Goal: Task Accomplishment & Management: Use online tool/utility

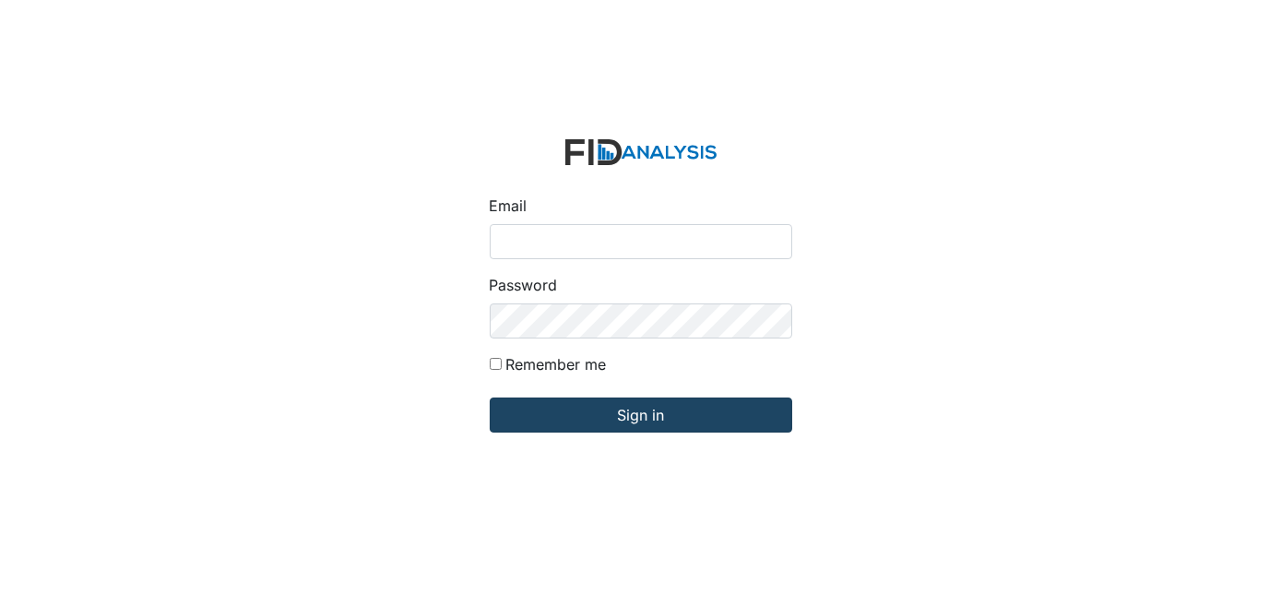
type input "[EMAIL_ADDRESS][DOMAIN_NAME]"
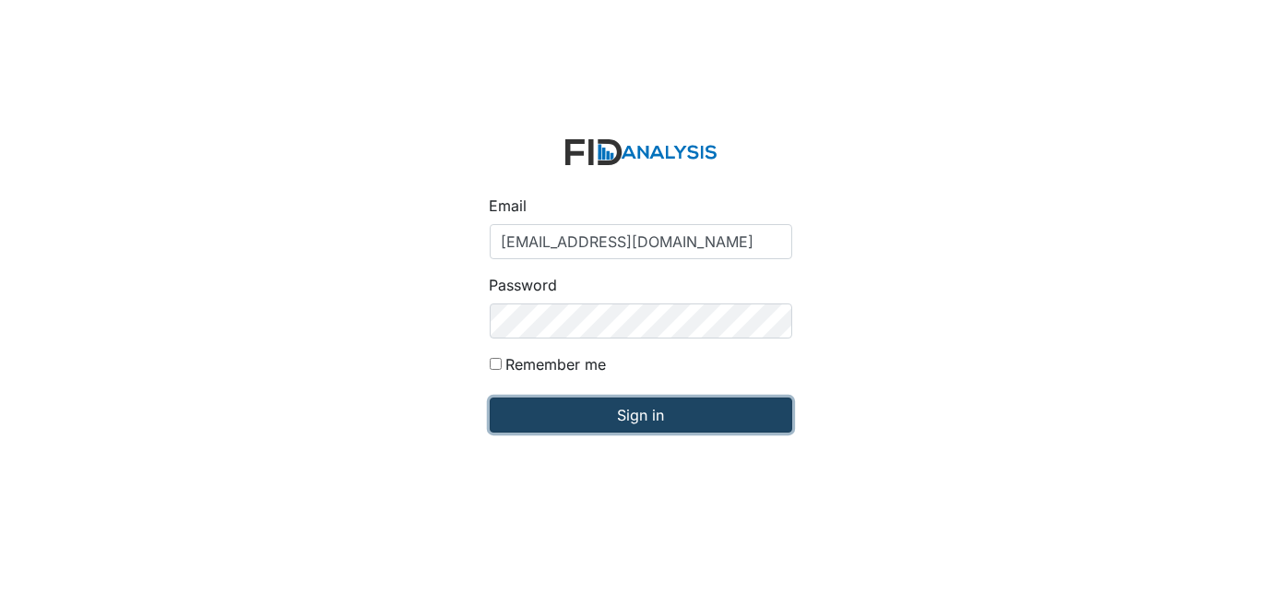
click at [659, 417] on input "Sign in" at bounding box center [641, 414] width 302 height 35
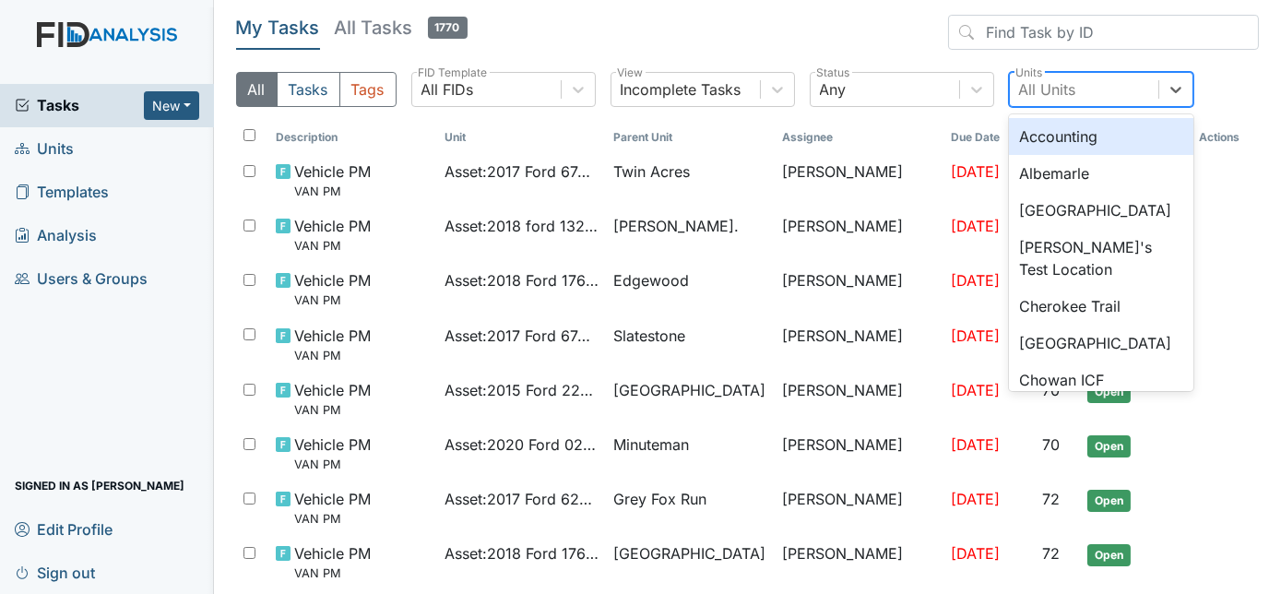
click at [1068, 81] on div "All Units" at bounding box center [1047, 89] width 57 height 22
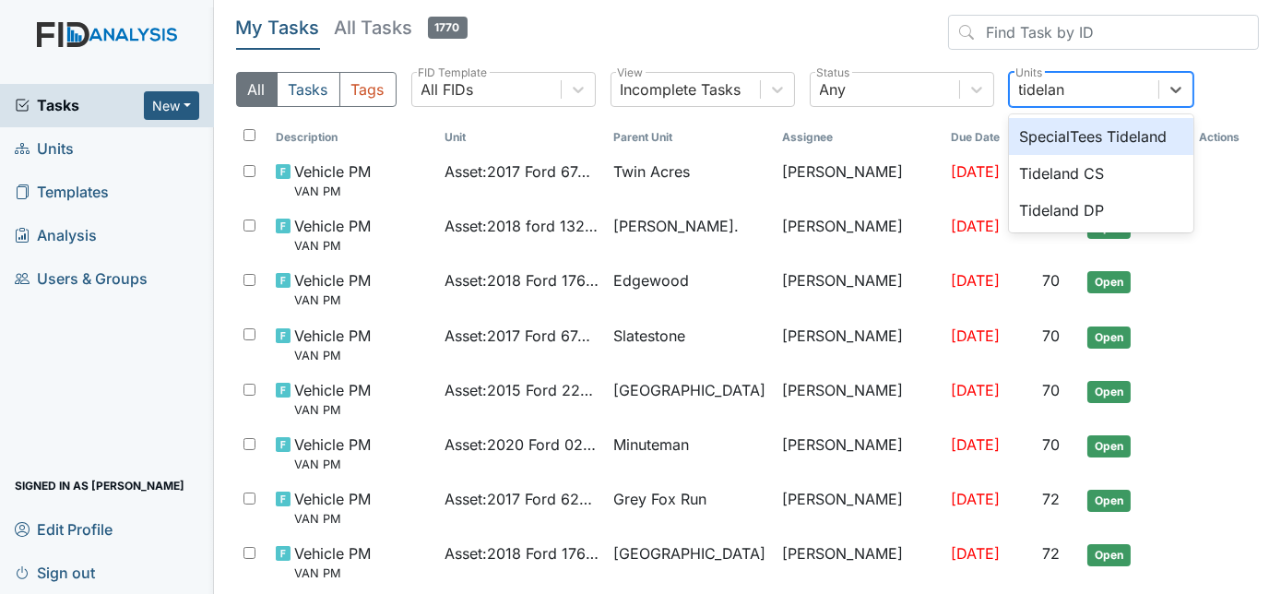
type input "tideland"
click at [1138, 213] on div "Tideland DP" at bounding box center [1101, 210] width 184 height 37
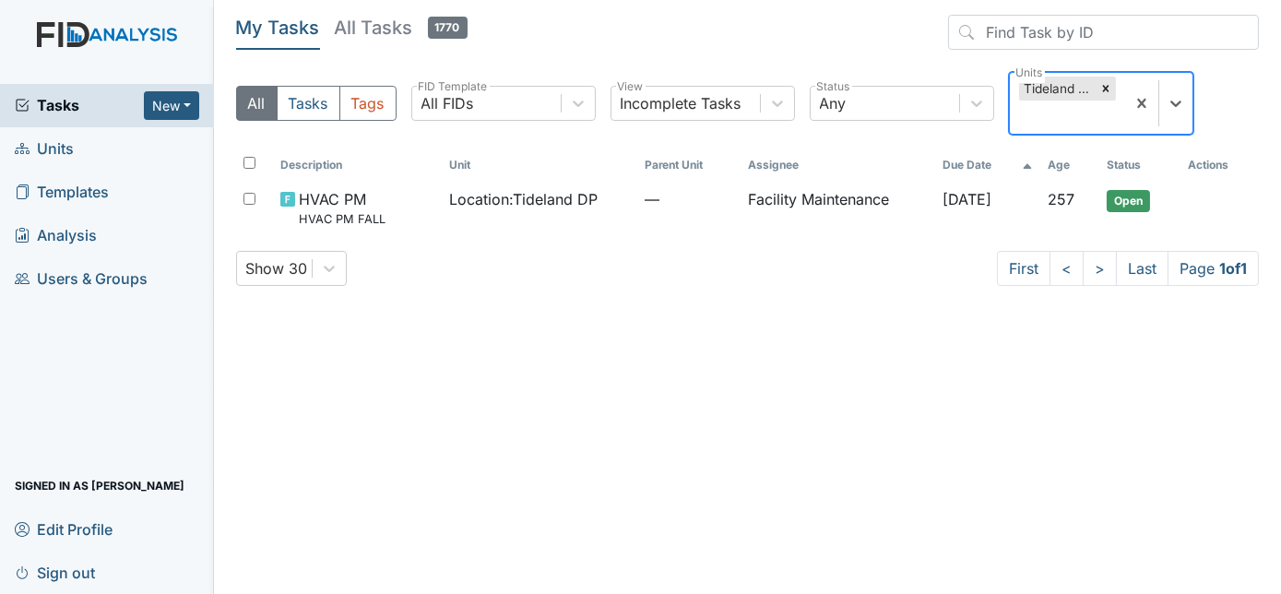
click at [1125, 103] on div "Tideland DP" at bounding box center [1067, 103] width 115 height 61
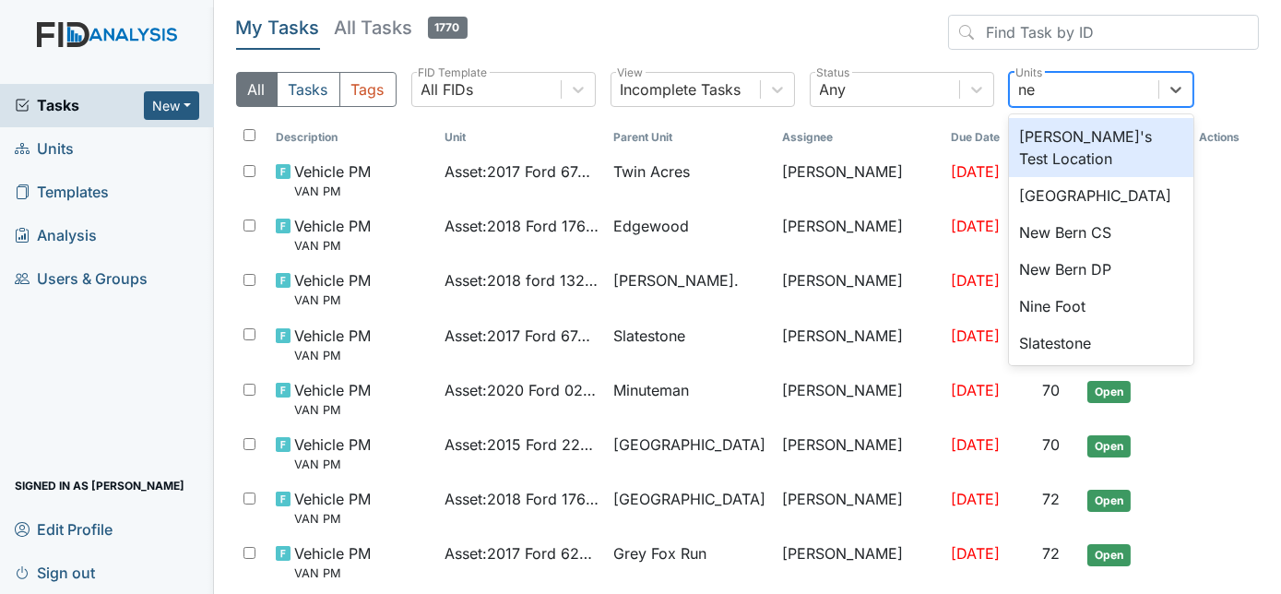
type input "new"
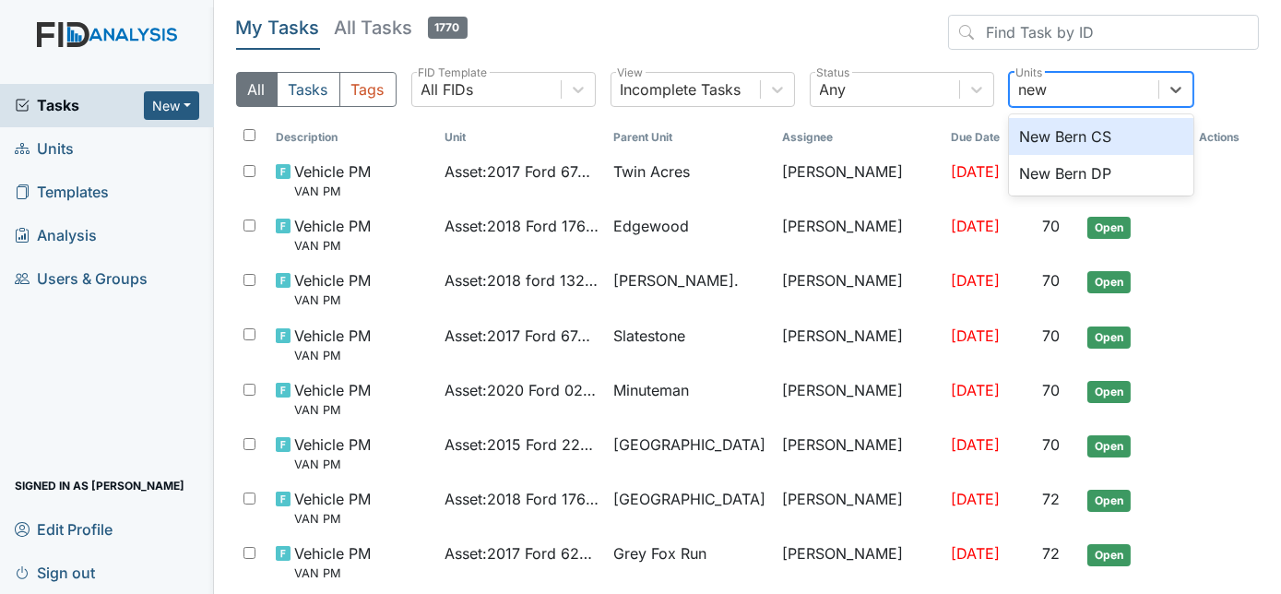
click at [1124, 179] on div "New Bern DP" at bounding box center [1101, 173] width 184 height 37
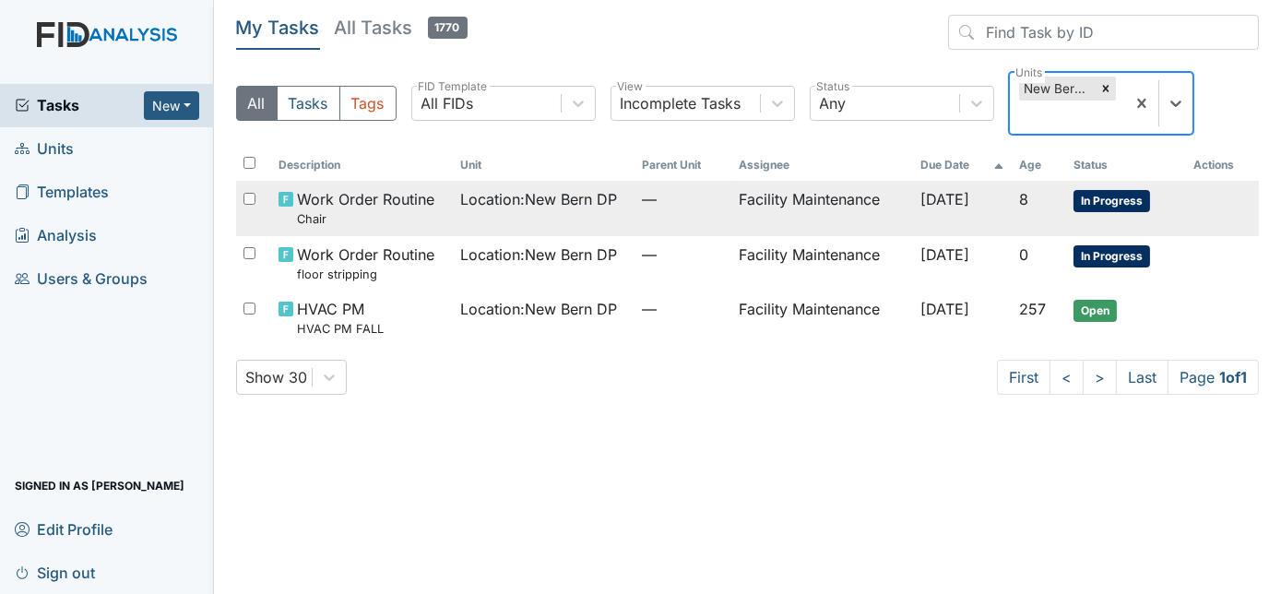
click at [886, 204] on td "Facility Maintenance" at bounding box center [822, 208] width 182 height 54
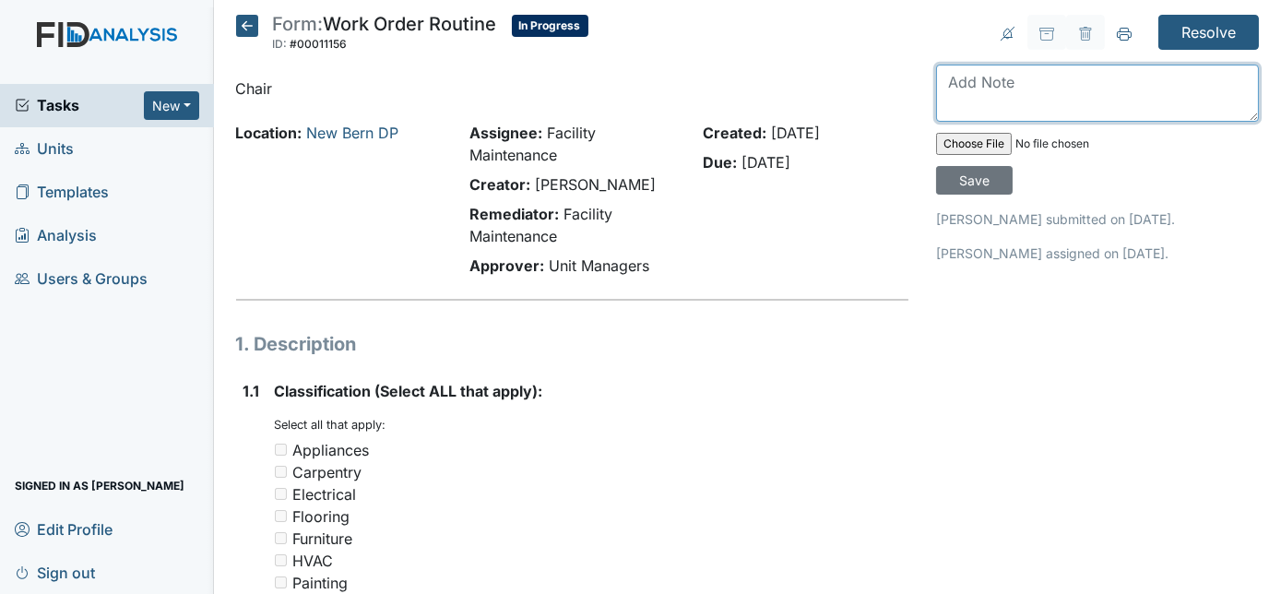
click at [1059, 88] on textarea at bounding box center [1097, 93] width 323 height 57
type textarea "chair put together and transported to office"
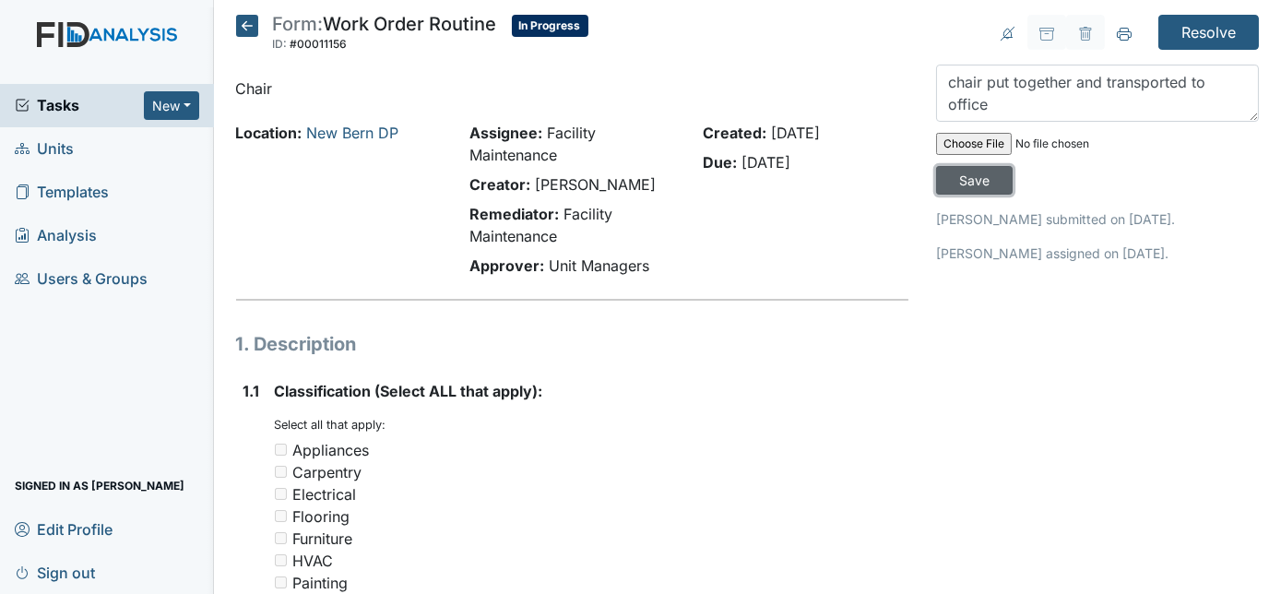
click at [1012, 166] on input "Save" at bounding box center [974, 180] width 77 height 29
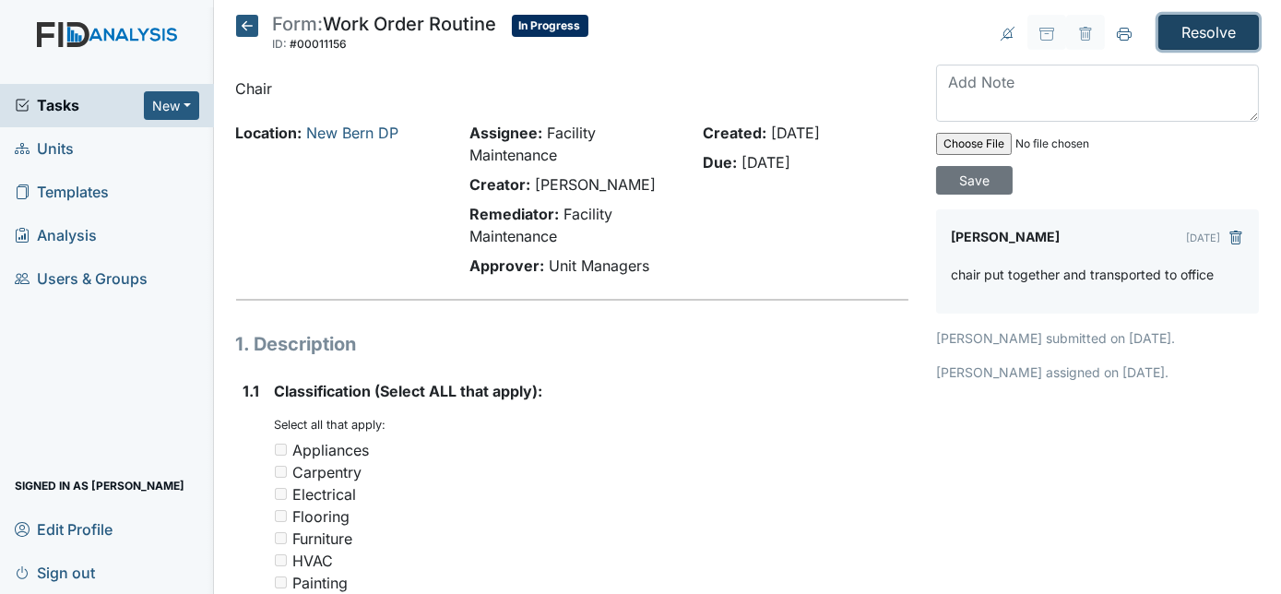
click at [1177, 43] on input "Resolve" at bounding box center [1208, 32] width 101 height 35
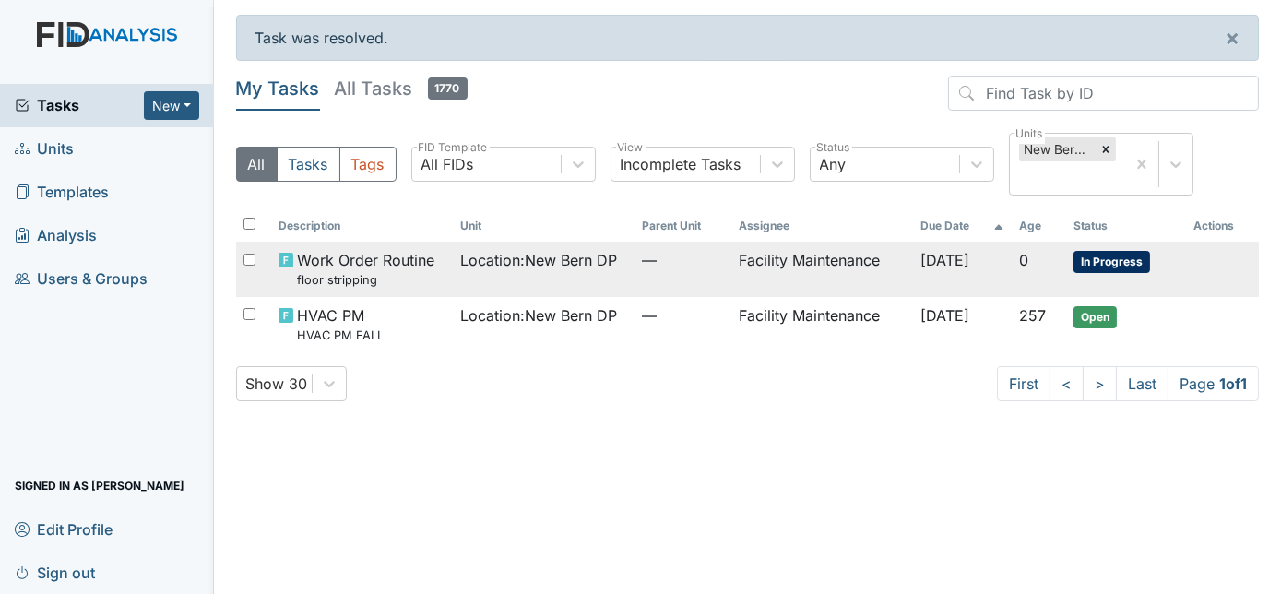
click at [881, 275] on td "Facility Maintenance" at bounding box center [822, 269] width 182 height 54
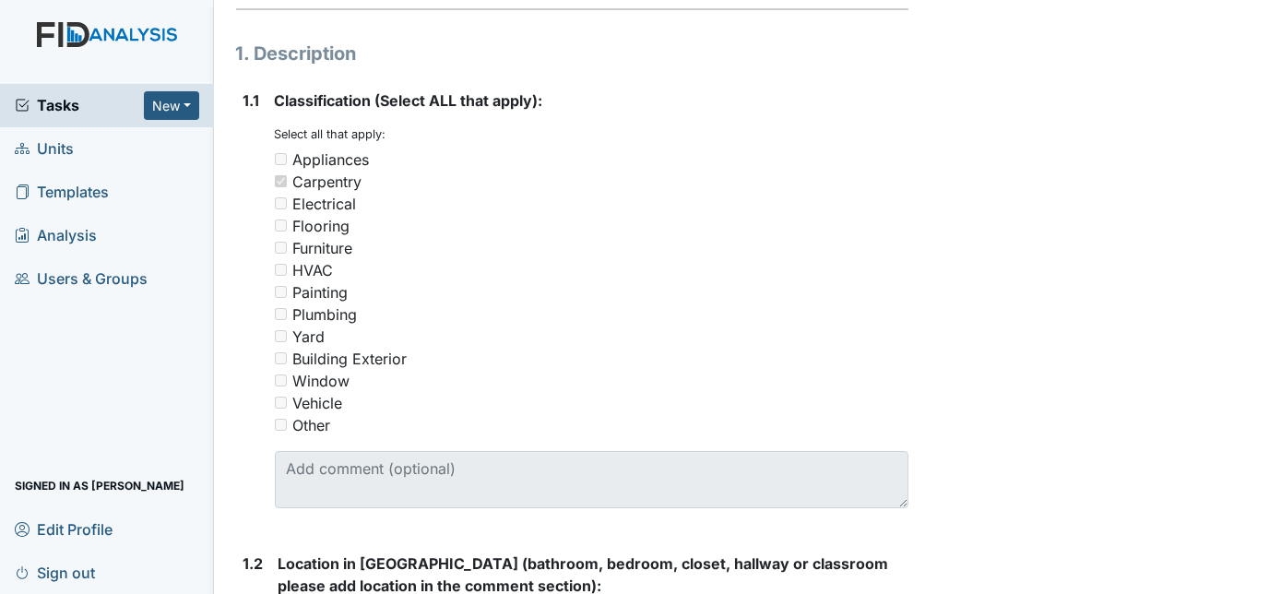
scroll to position [271, 0]
